Goal: Information Seeking & Learning: Learn about a topic

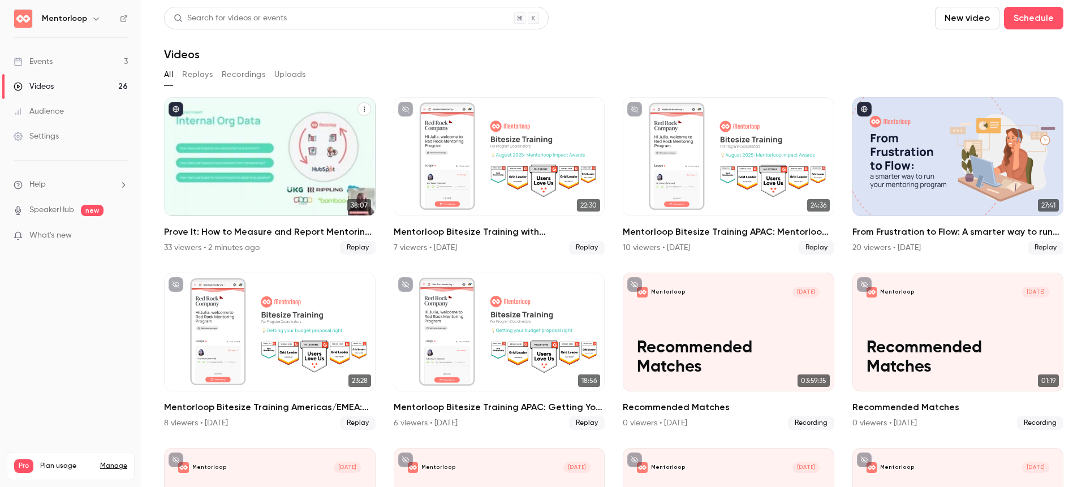
click at [276, 166] on div "Prove It: How to Measure and Report Mentoring Success" at bounding box center [269, 156] width 211 height 119
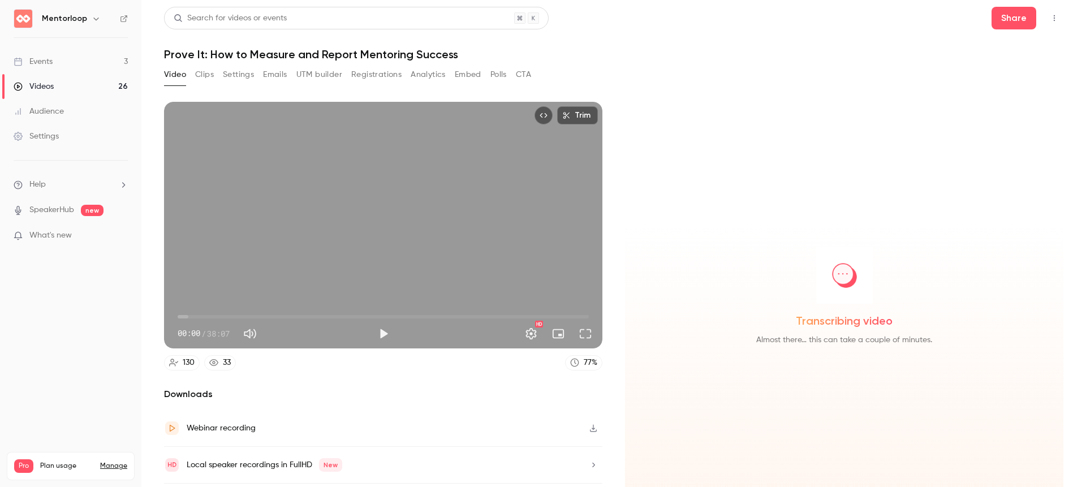
scroll to position [33, 0]
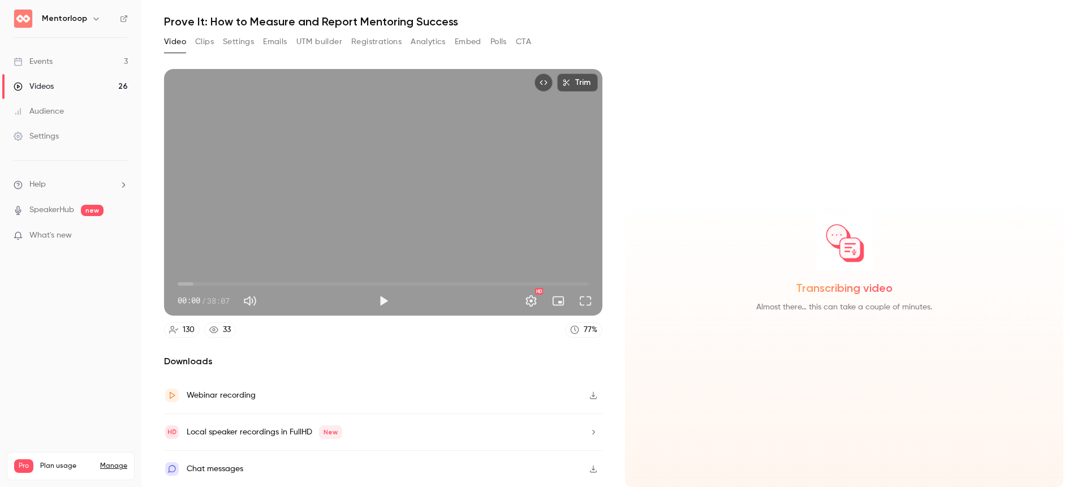
click at [295, 462] on div "Chat messages" at bounding box center [383, 469] width 438 height 36
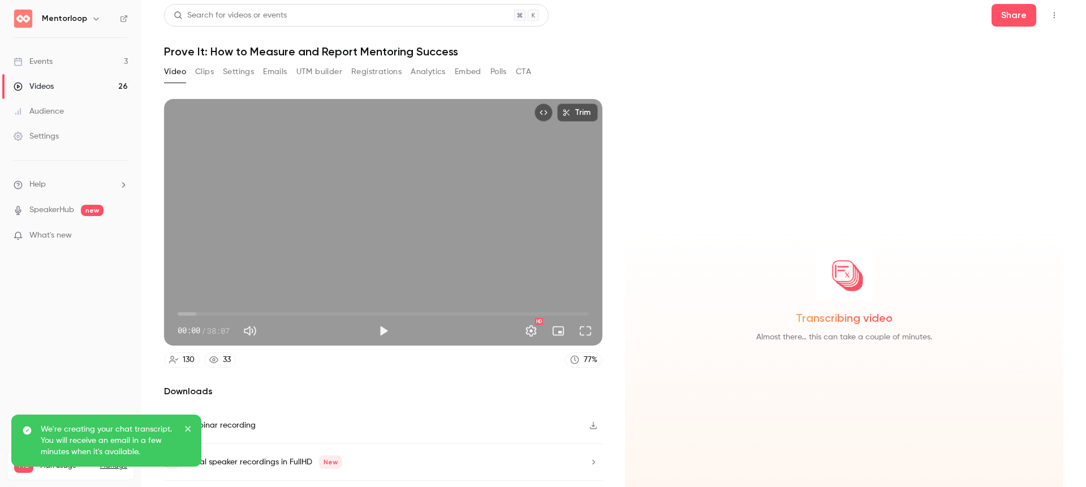
scroll to position [0, 0]
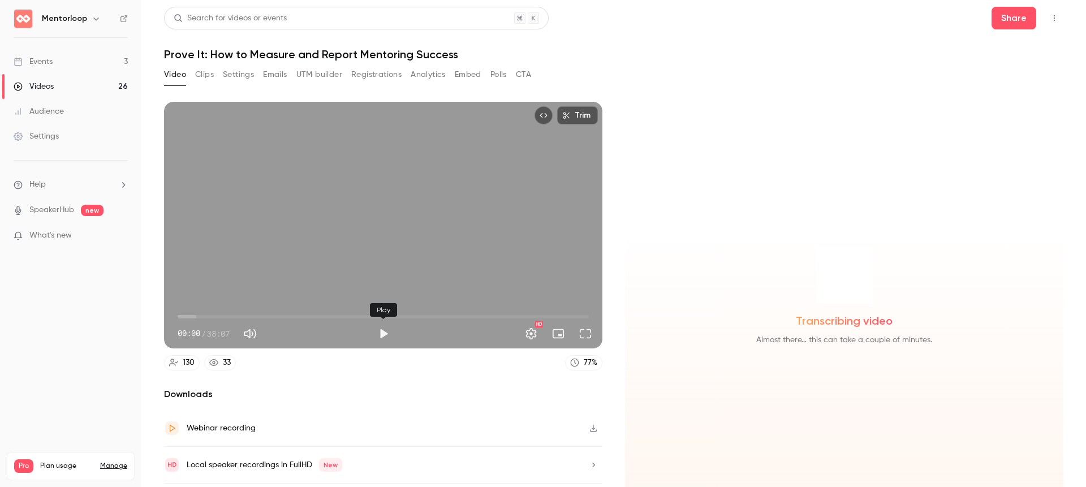
click at [386, 332] on button "Play" at bounding box center [383, 333] width 23 height 23
click at [195, 316] on span "01:37" at bounding box center [383, 317] width 411 height 18
drag, startPoint x: 196, startPoint y: 317, endPoint x: 190, endPoint y: 317, distance: 6.2
click at [190, 317] on span "01:09" at bounding box center [189, 316] width 3 height 3
click at [188, 316] on span "00:56" at bounding box center [187, 316] width 3 height 3
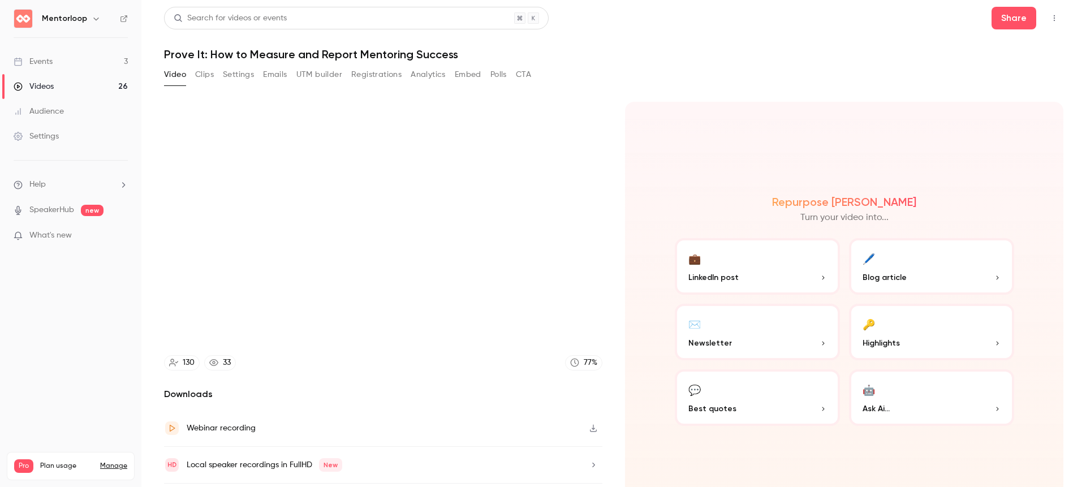
click at [766, 397] on button "💬 Best quotes" at bounding box center [757, 397] width 165 height 57
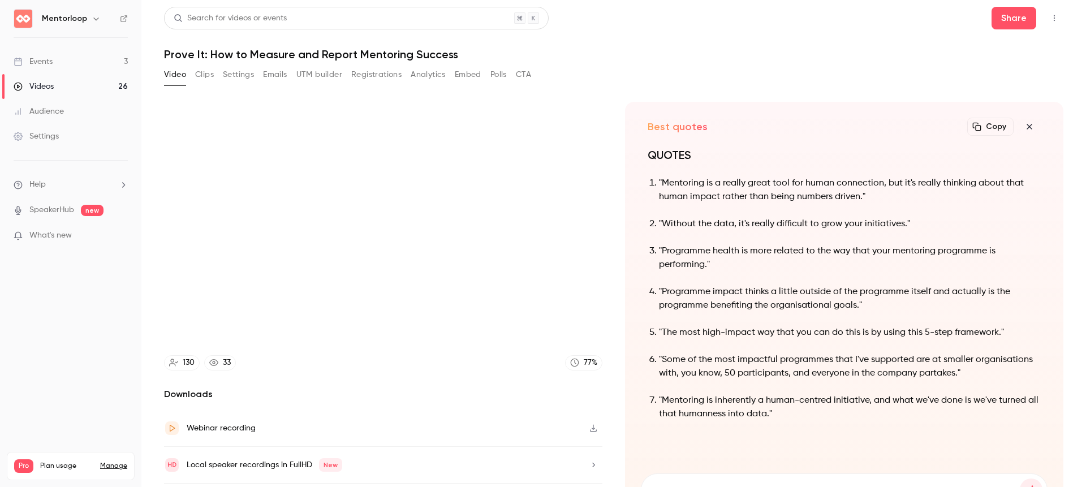
scroll to position [9, 0]
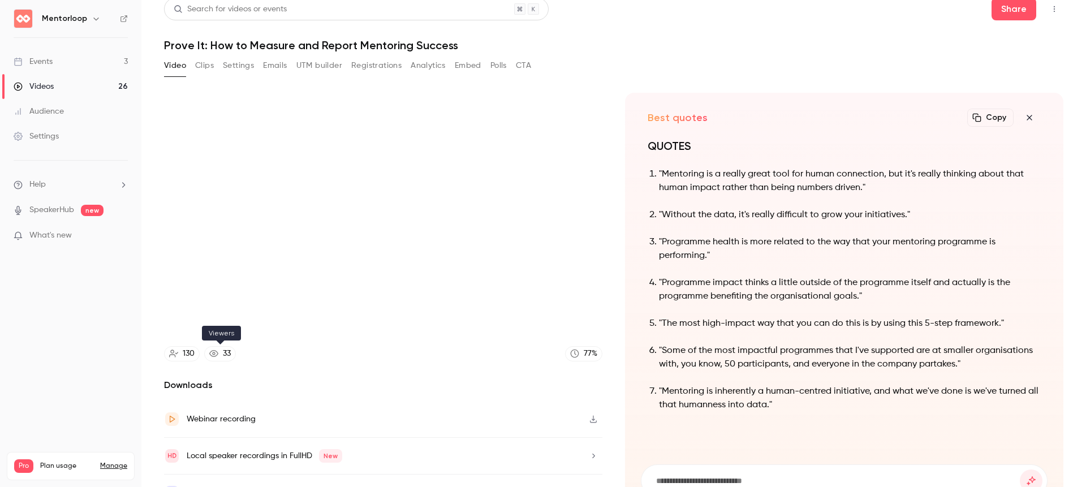
type input "****"
click at [227, 354] on div "33" at bounding box center [227, 354] width 8 height 12
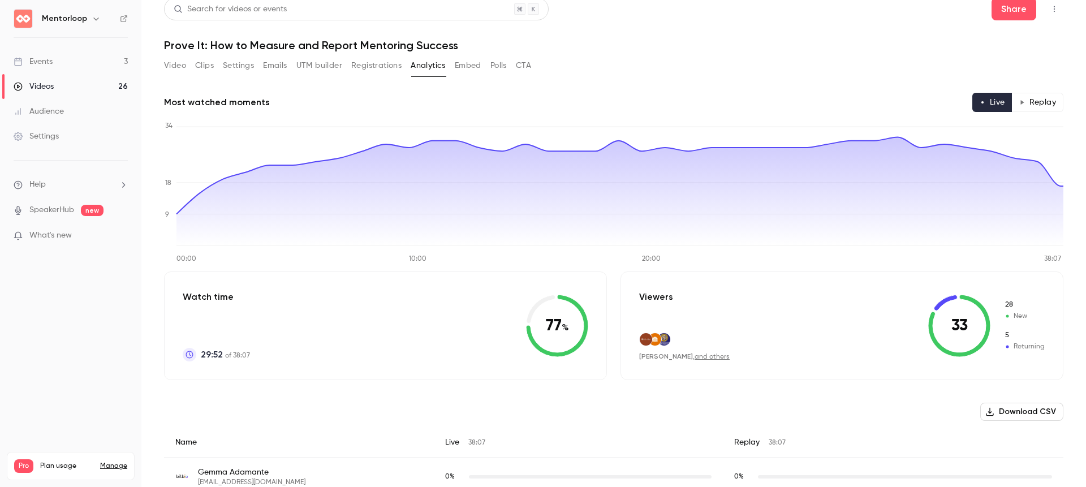
scroll to position [10, 0]
click at [179, 64] on button "Video" at bounding box center [175, 64] width 22 height 18
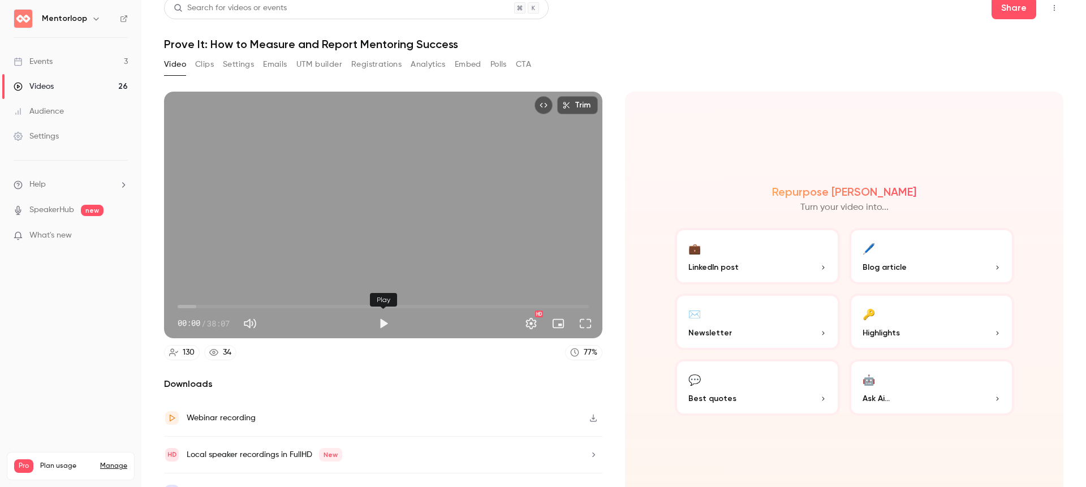
click at [385, 321] on button "Play" at bounding box center [383, 323] width 23 height 23
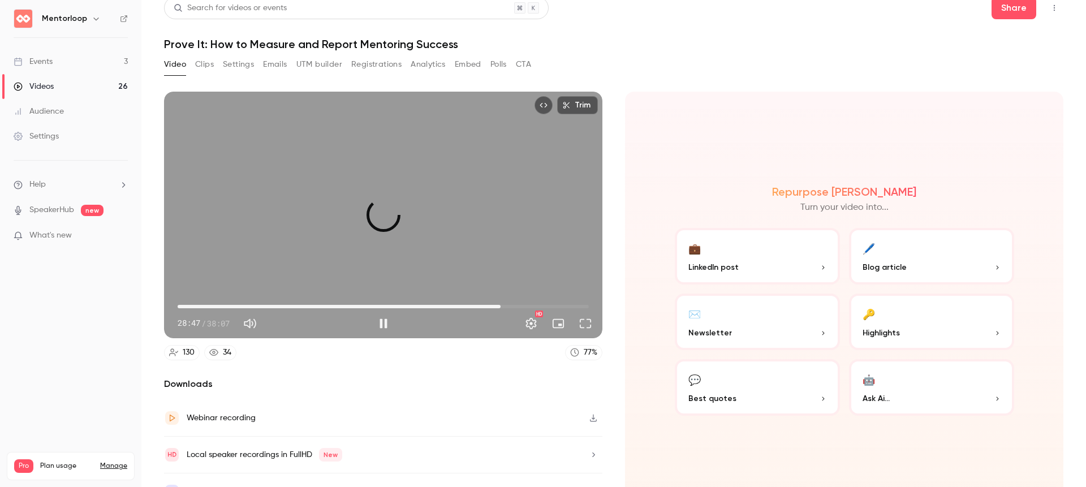
drag, startPoint x: 176, startPoint y: 305, endPoint x: 500, endPoint y: 305, distance: 324.6
click at [500, 305] on span "29:56" at bounding box center [500, 306] width 3 height 3
drag, startPoint x: 501, startPoint y: 305, endPoint x: 494, endPoint y: 305, distance: 6.8
click at [494, 305] on span "29:28" at bounding box center [495, 306] width 3 height 3
click at [386, 325] on button "Pause" at bounding box center [383, 323] width 23 height 23
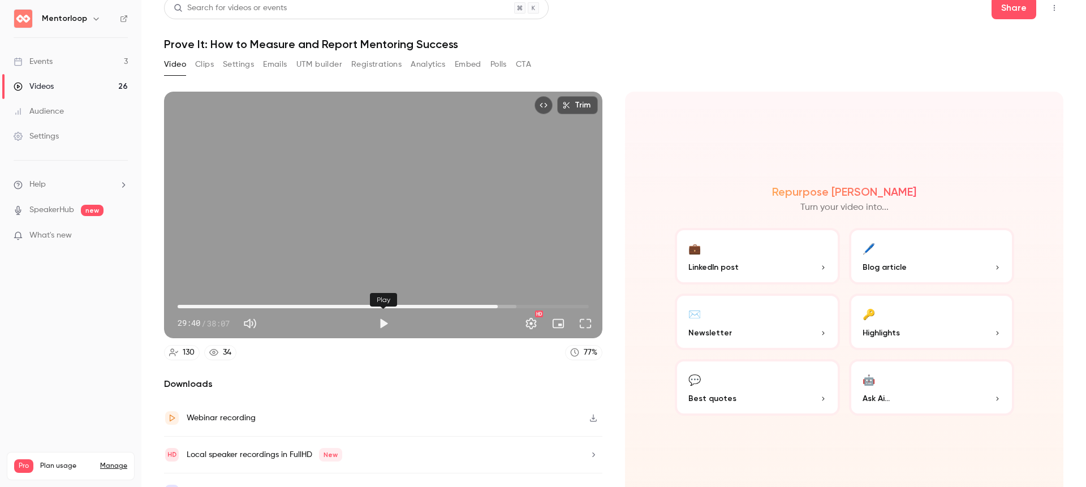
click at [381, 326] on button "Play" at bounding box center [383, 323] width 23 height 23
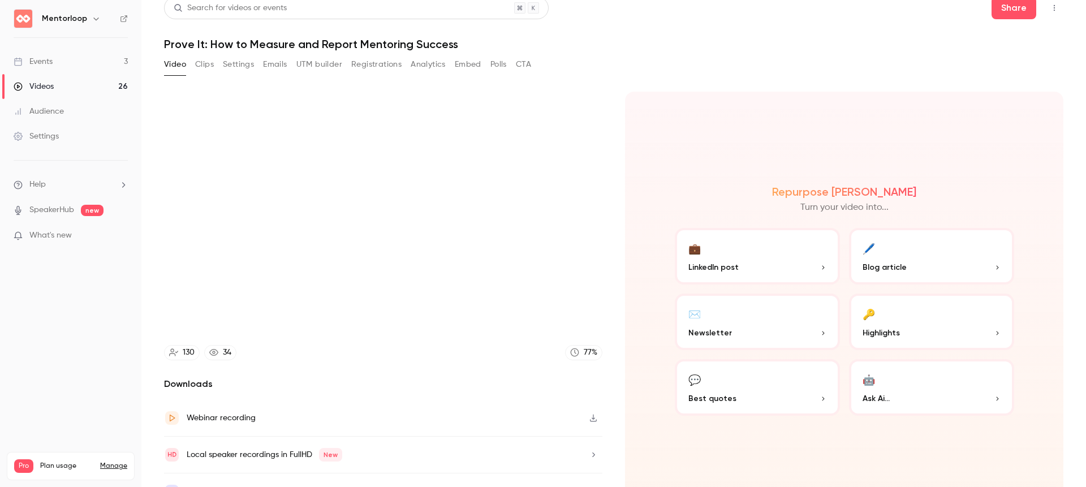
type input "****"
click at [530, 66] on button "CTA" at bounding box center [523, 64] width 15 height 18
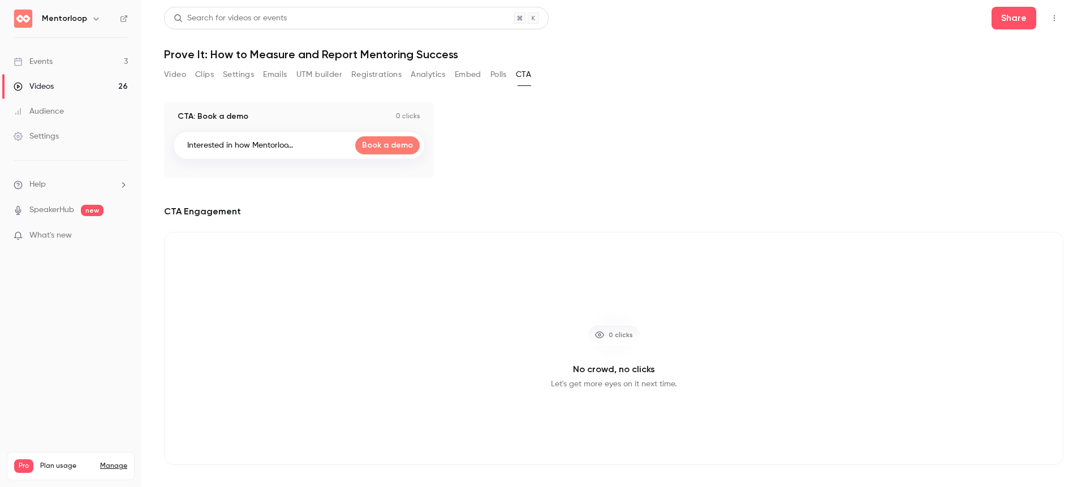
scroll to position [5, 0]
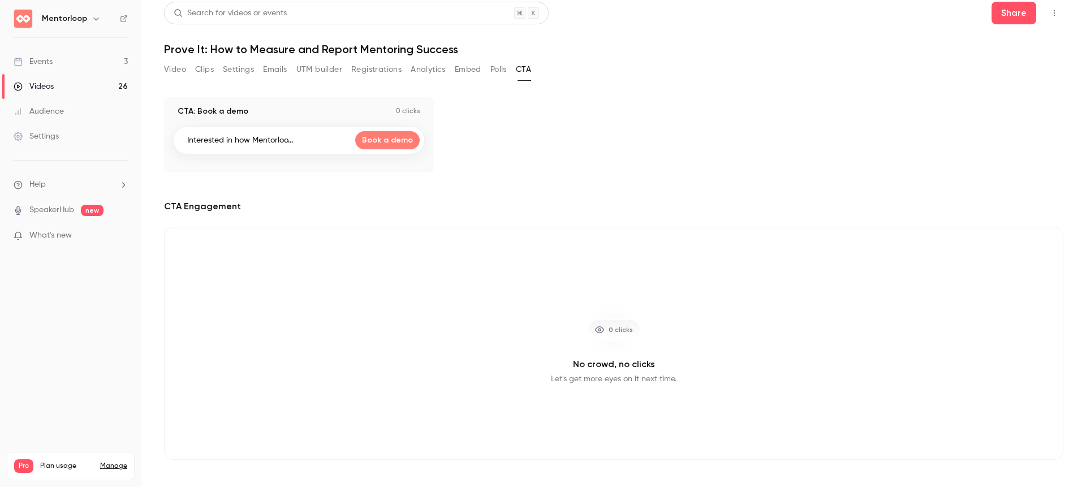
click at [504, 67] on button "Polls" at bounding box center [498, 70] width 16 height 18
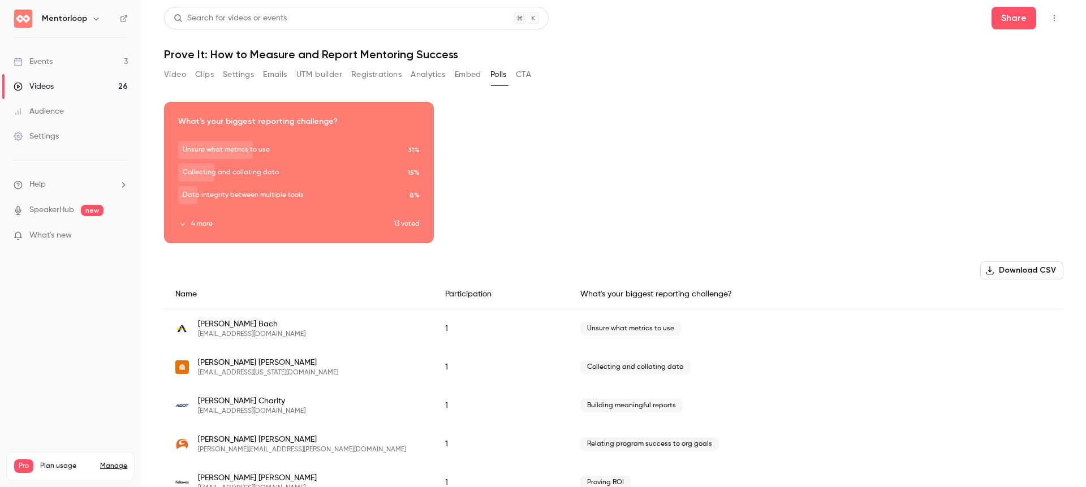
click at [468, 76] on button "Embed" at bounding box center [468, 75] width 27 height 18
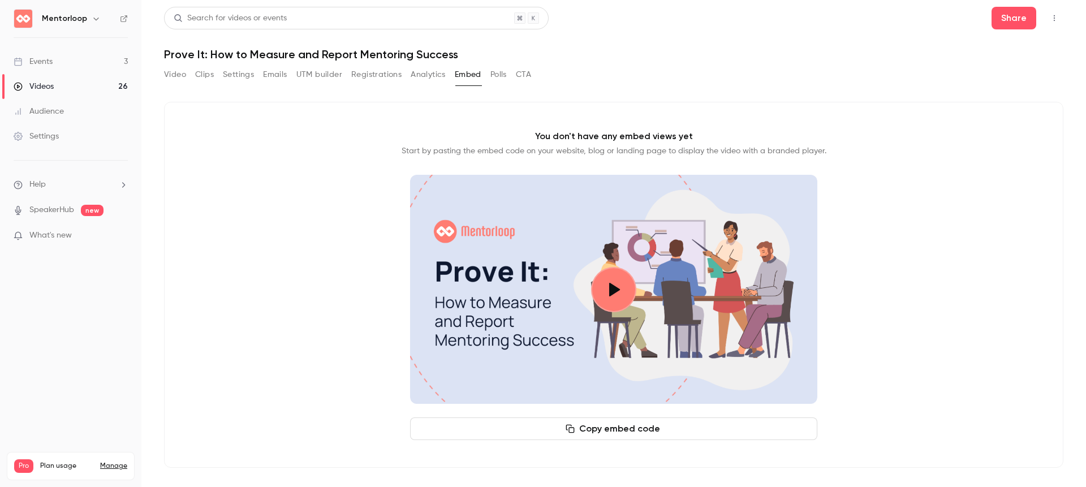
click at [431, 76] on button "Analytics" at bounding box center [428, 75] width 35 height 18
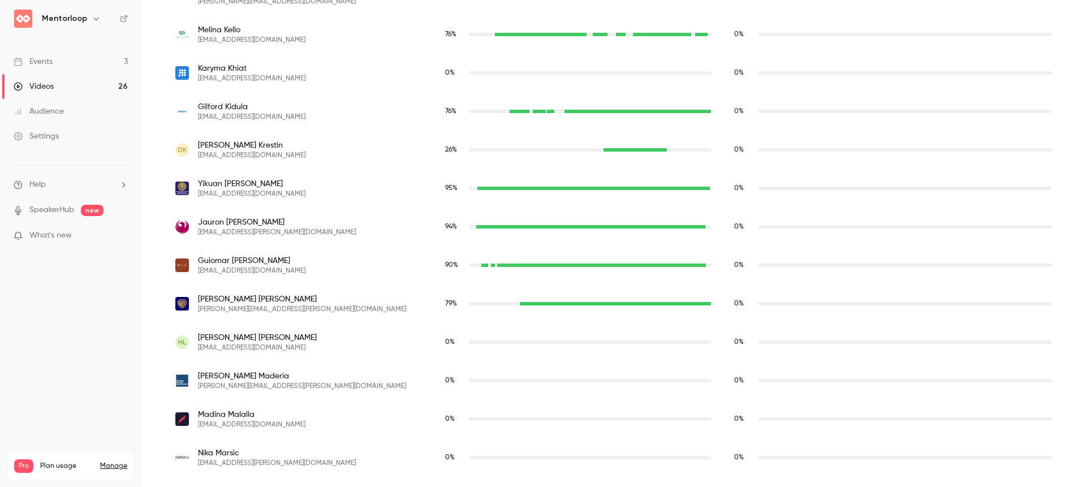
scroll to position [2872, 0]
